Goal: Transaction & Acquisition: Purchase product/service

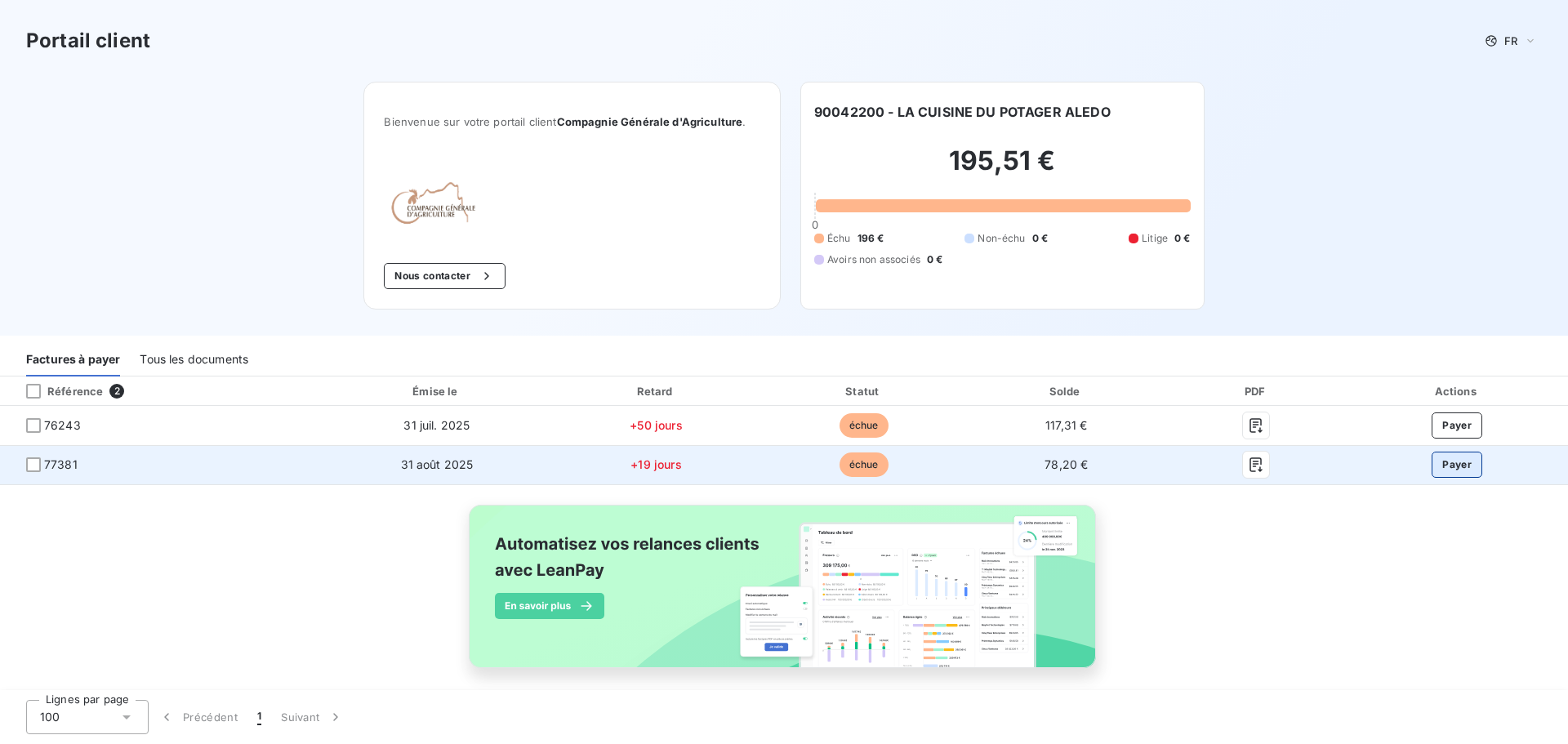
click at [1449, 461] on button "Payer" at bounding box center [1457, 465] width 50 height 26
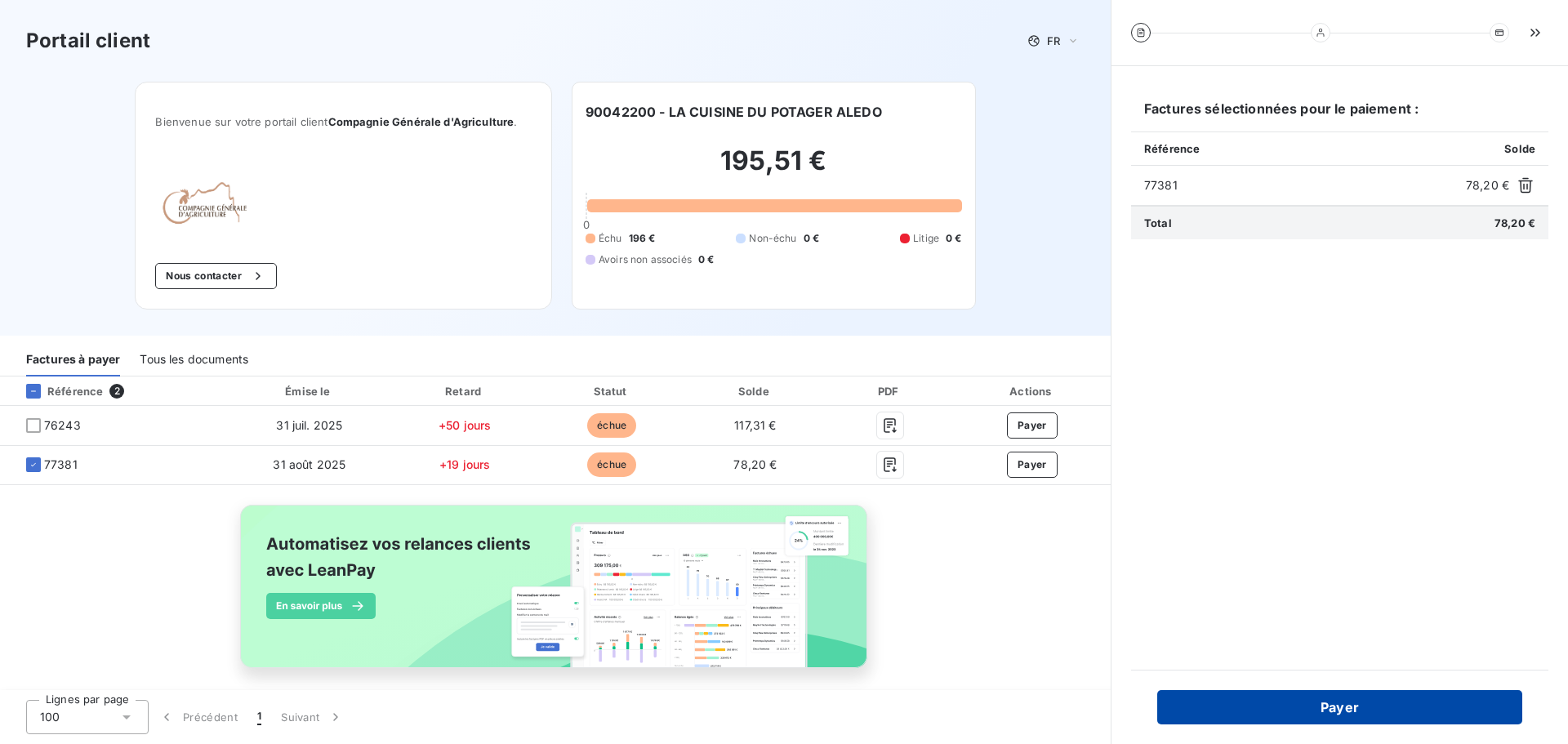
click at [1319, 713] on button "Payer" at bounding box center [1339, 708] width 365 height 35
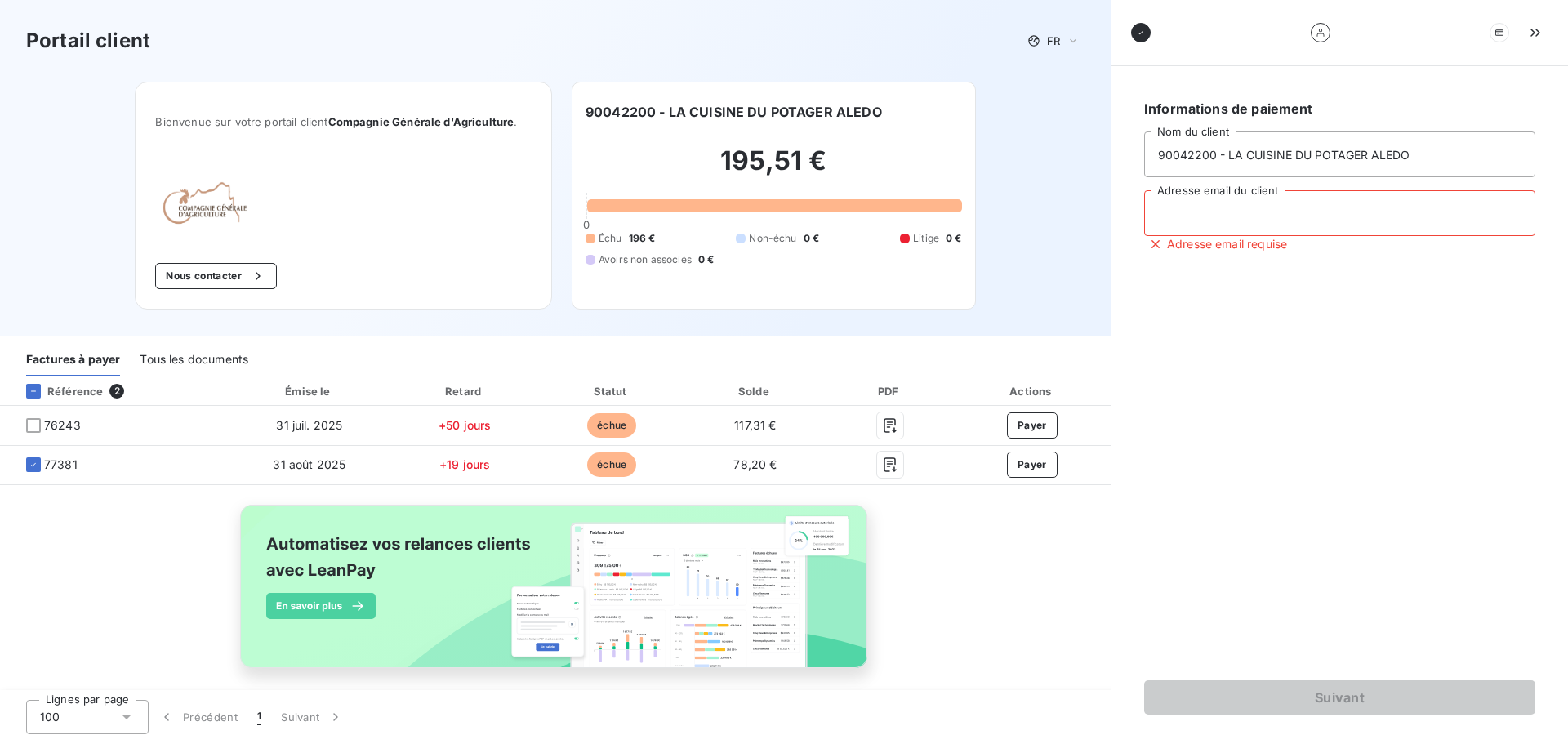
click at [1242, 213] on input "Adresse email du client" at bounding box center [1340, 212] width 391 height 45
type input "[PERSON_NAME][EMAIL_ADDRESS][DOMAIN_NAME]"
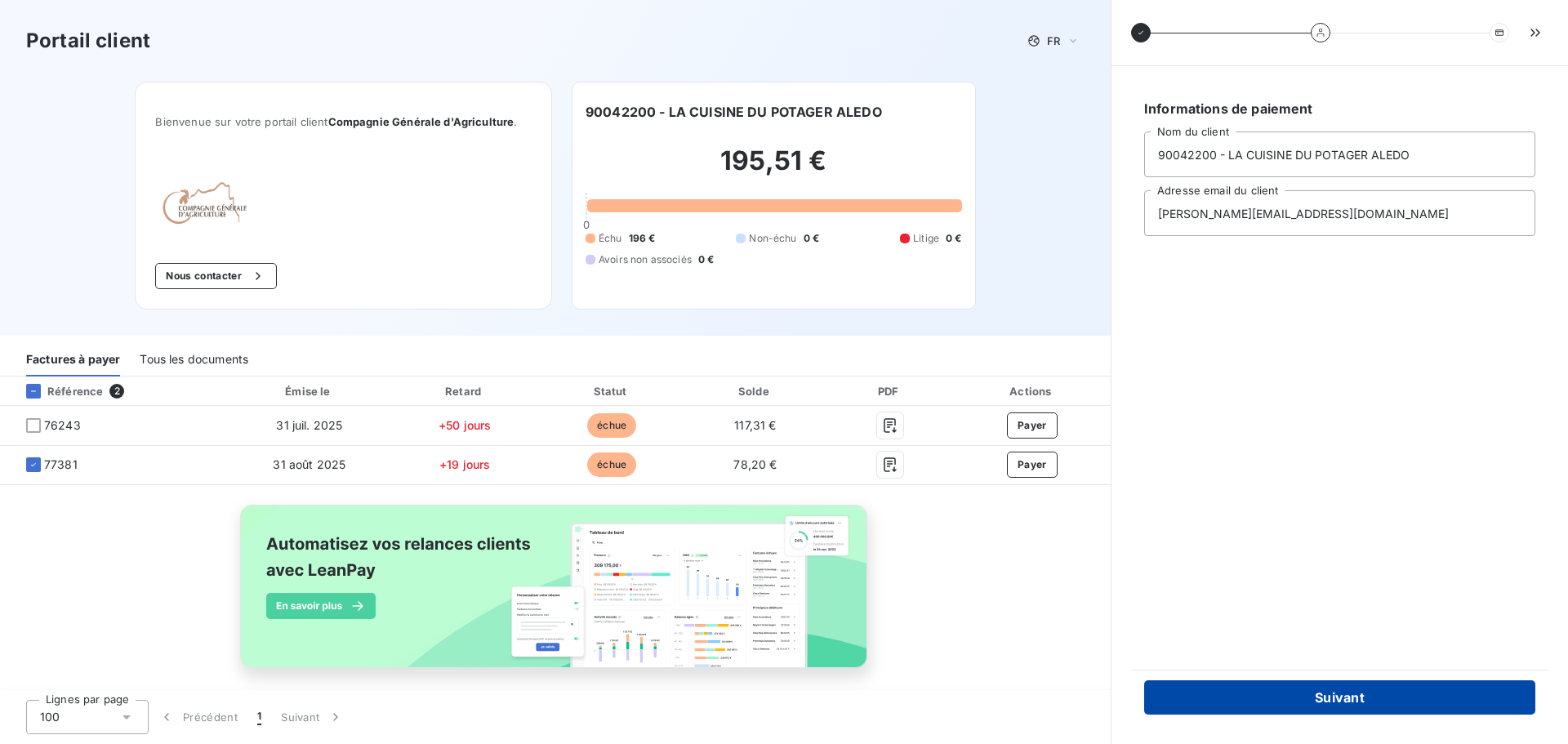
click at [1341, 700] on button "Suivant" at bounding box center [1340, 698] width 391 height 35
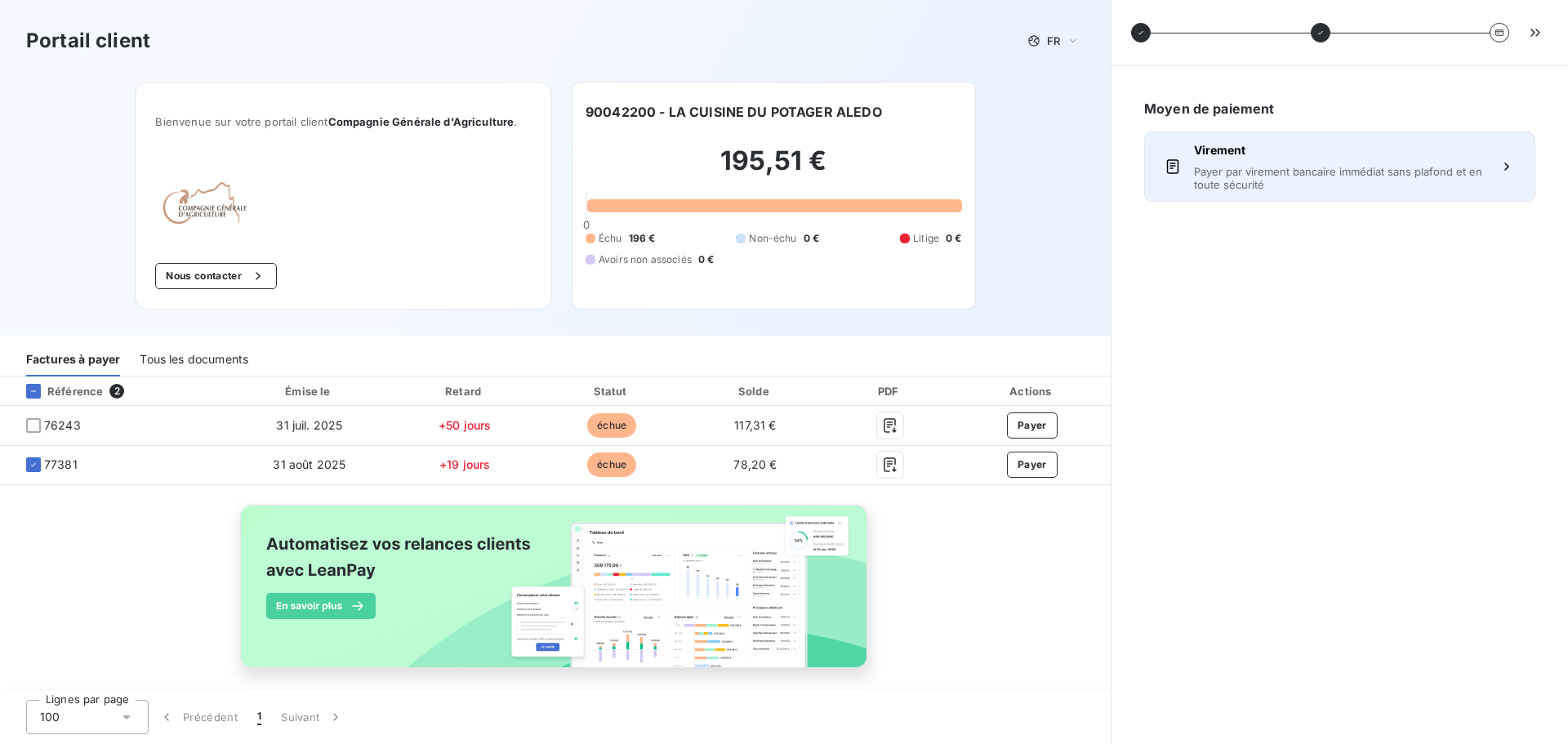
click at [1269, 178] on span "Payer par virement bancaire immédiat sans plafond et en toute sécurité" at bounding box center [1339, 178] width 291 height 26
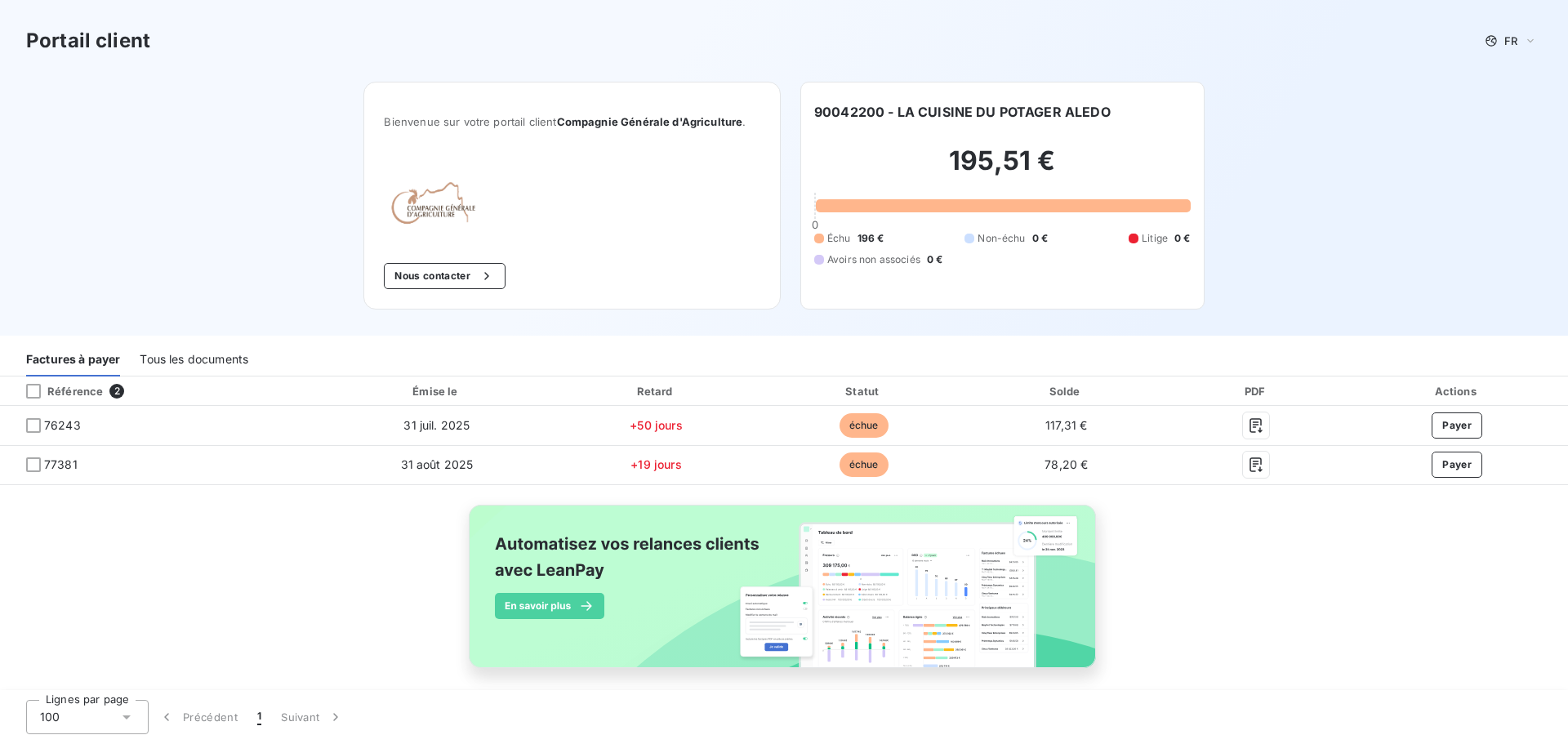
click at [201, 365] on div "Tous les documents" at bounding box center [194, 359] width 109 height 35
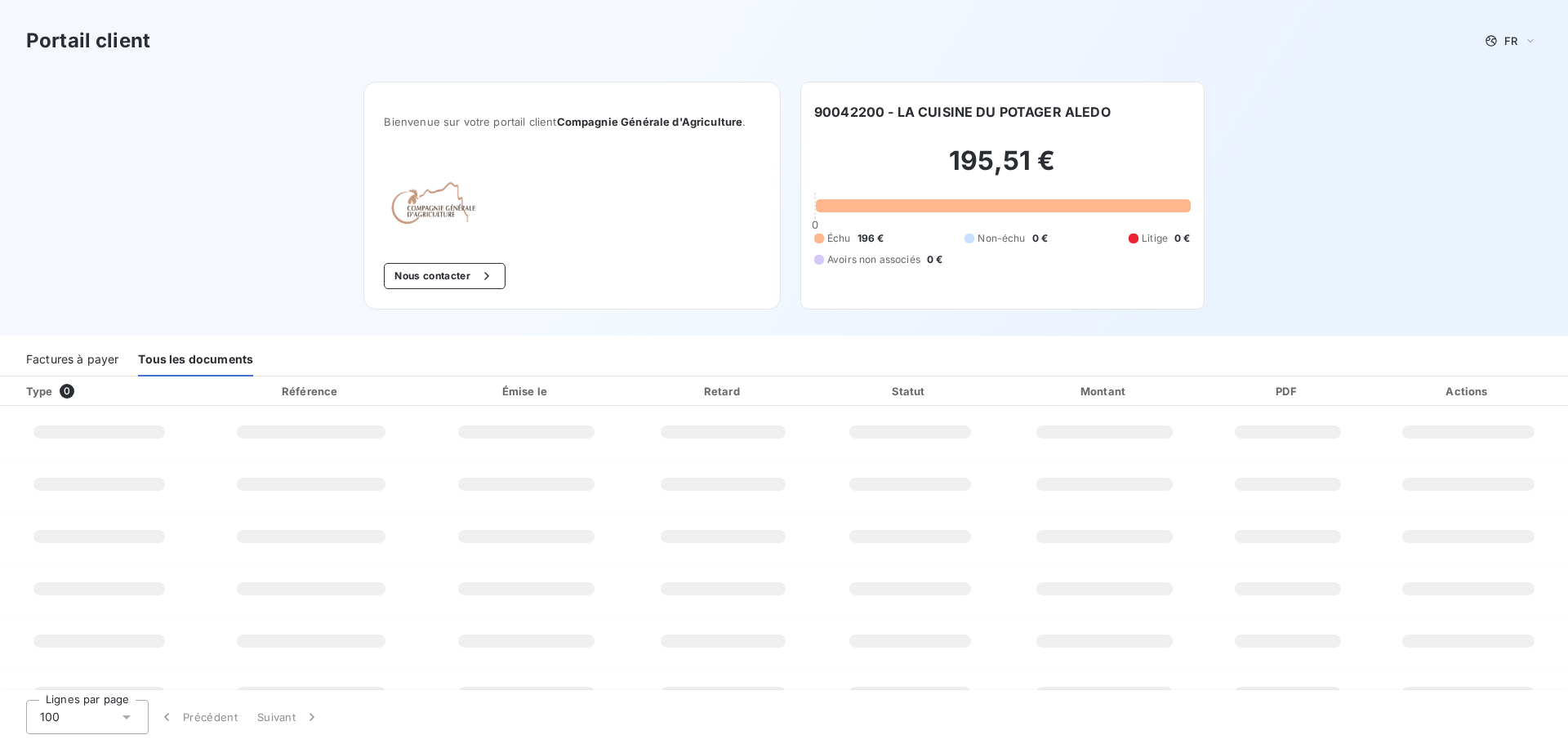
click at [26, 359] on div "Factures à payer Tous les documents" at bounding box center [784, 359] width 1568 height 35
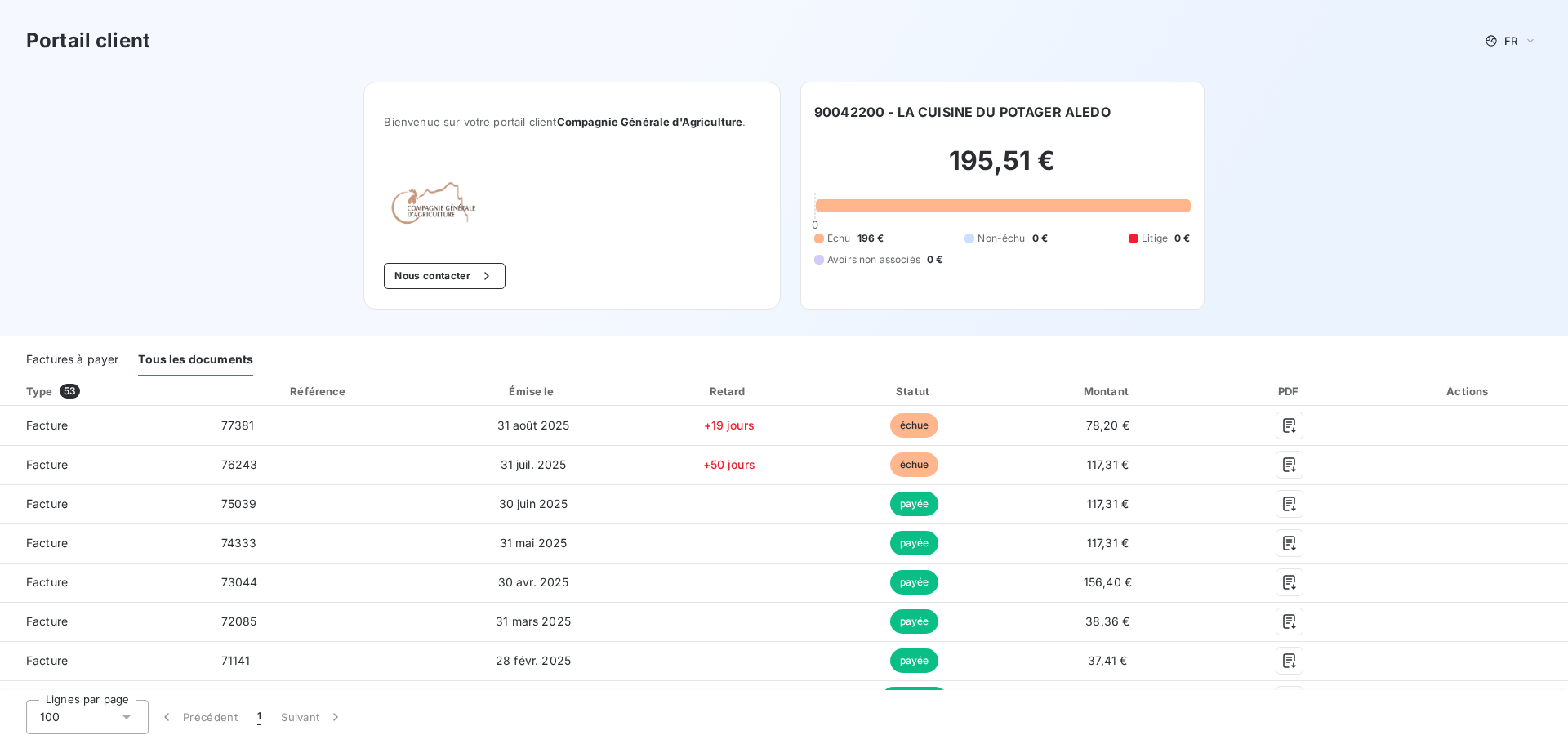
click at [49, 359] on div "Factures à payer" at bounding box center [73, 359] width 92 height 35
